Goal: Information Seeking & Learning: Learn about a topic

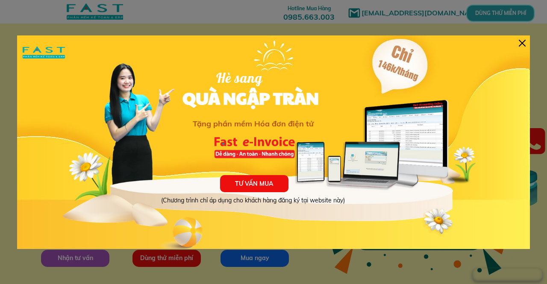
click at [516, 41] on div "TƯ VẤN MUA (Chương trình chỉ áp dụng cho khách hàng đăng ký tại website này) Hè…" at bounding box center [273, 142] width 513 height 214
click at [522, 41] on div at bounding box center [521, 43] width 7 height 7
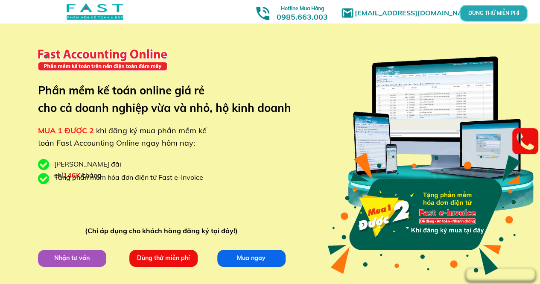
click at [105, 15] on div at bounding box center [95, 11] width 56 height 16
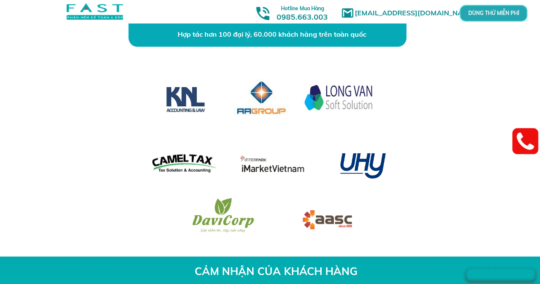
scroll to position [2710, 0]
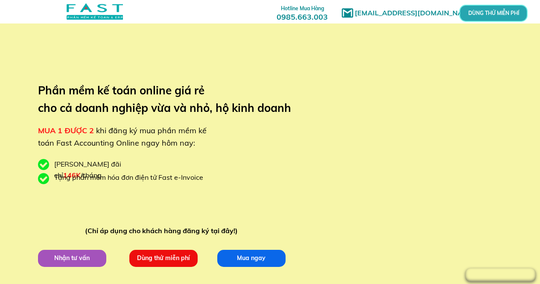
scroll to position [2710, 0]
